Goal: Communication & Community: Answer question/provide support

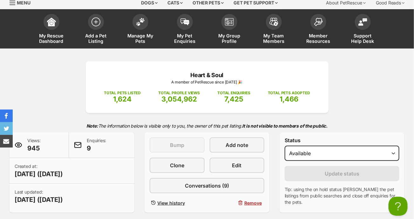
scroll to position [64, 0]
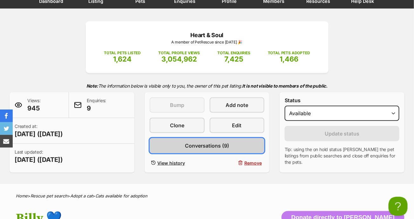
click at [219, 142] on span "Conversations (9)" at bounding box center [207, 146] width 44 height 8
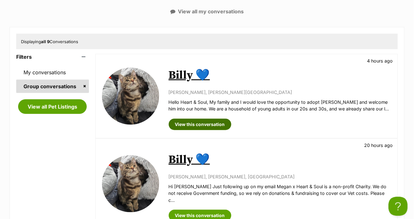
click at [192, 124] on link "View this conversation" at bounding box center [200, 124] width 63 height 11
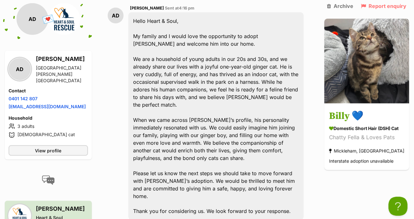
scroll to position [200, 0]
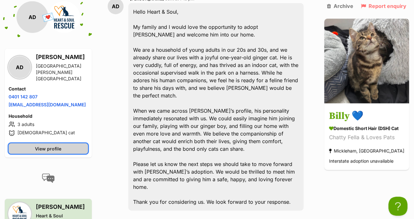
click at [45, 145] on span "View profile" at bounding box center [48, 148] width 26 height 7
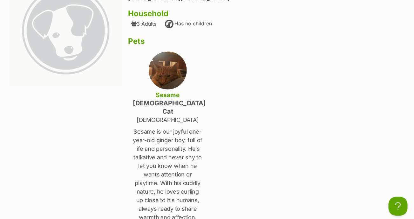
scroll to position [95, 0]
